Goal: Find specific page/section

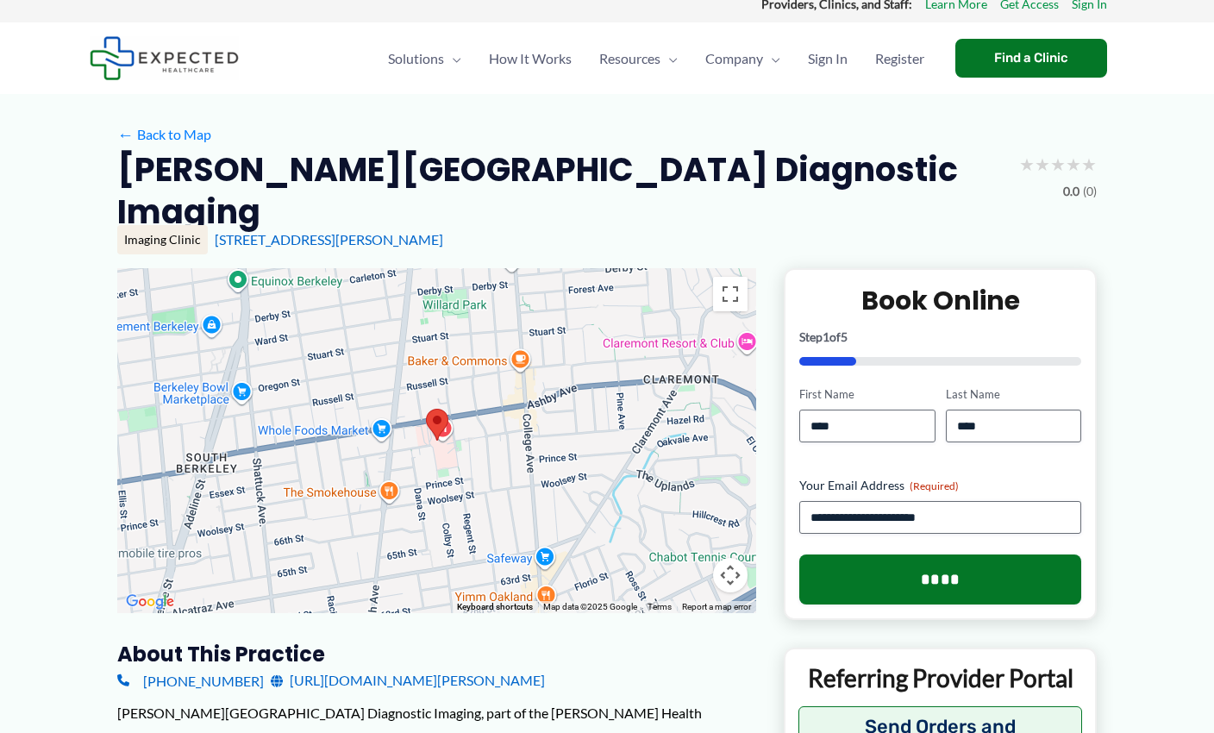
scroll to position [12, 0]
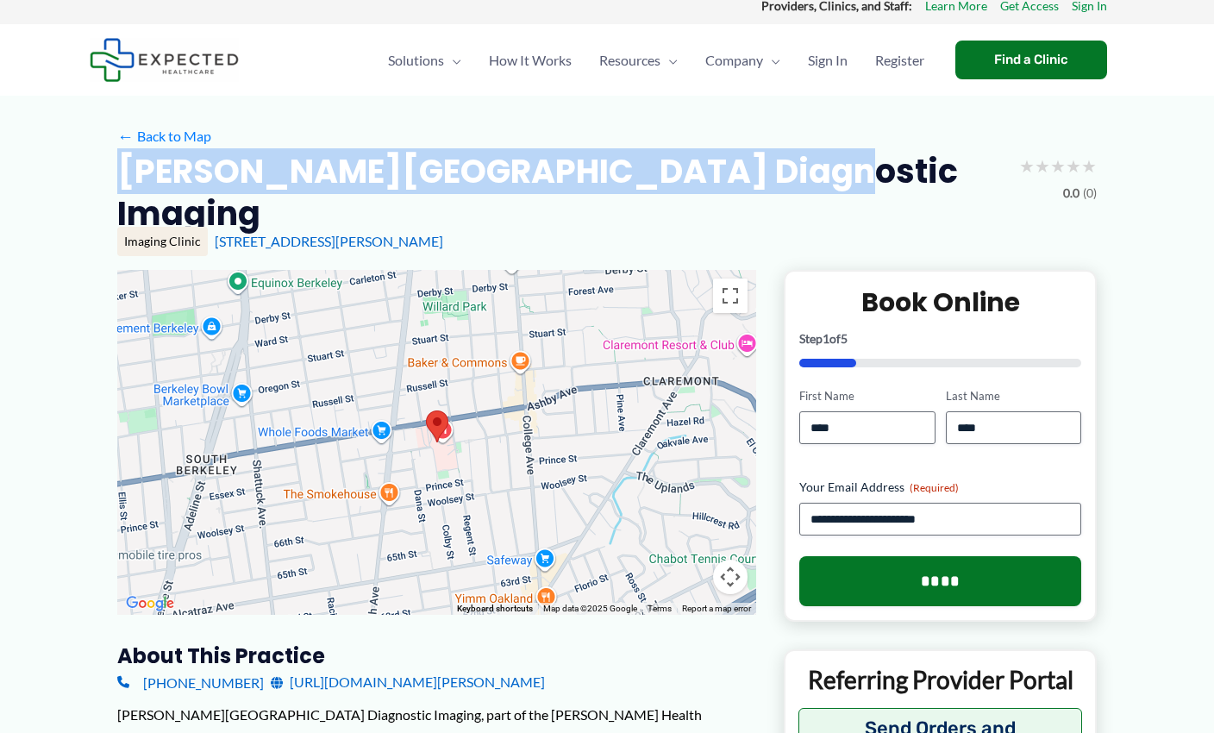
drag, startPoint x: 775, startPoint y: 165, endPoint x: 116, endPoint y: 169, distance: 658.9
click at [117, 169] on div "[PERSON_NAME][GEOGRAPHIC_DATA] Diagnostic Imaging ★ ★ ★ ★ ★ 0.0 (0)" at bounding box center [607, 192] width 980 height 85
copy h2 "[PERSON_NAME][GEOGRAPHIC_DATA] Diagnostic Imaging"
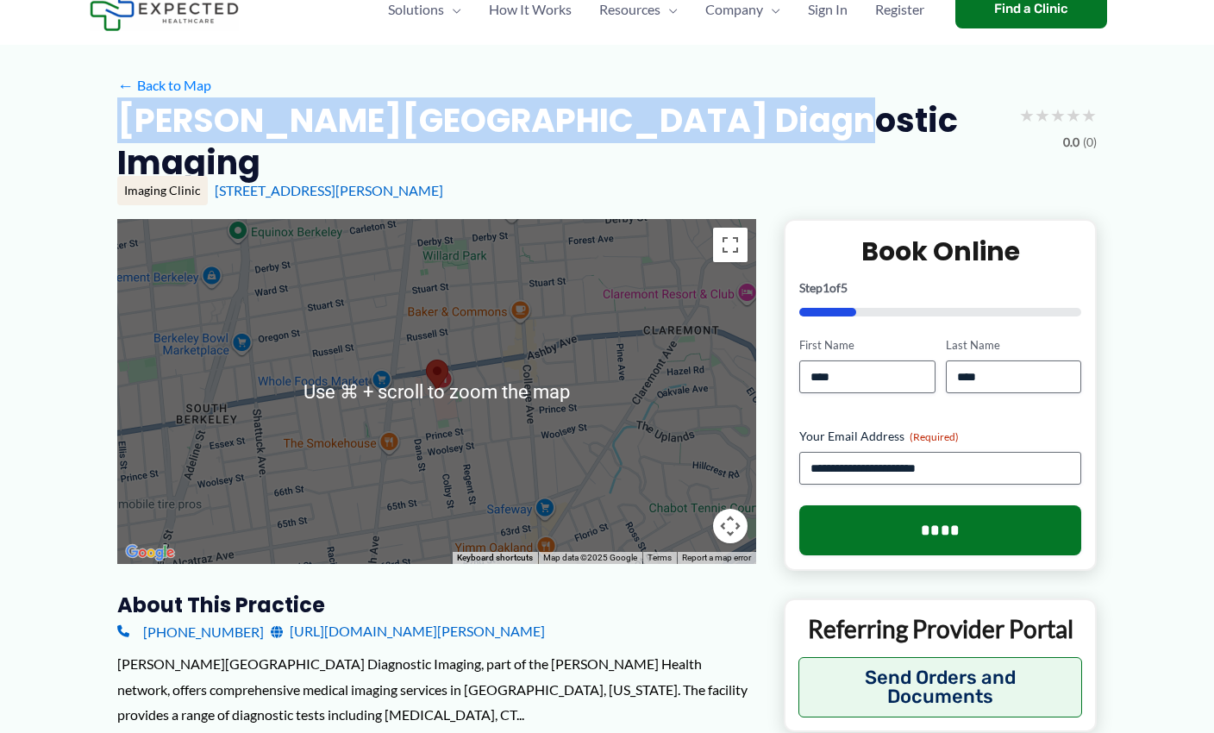
scroll to position [66, 0]
